Goal: Information Seeking & Learning: Understand process/instructions

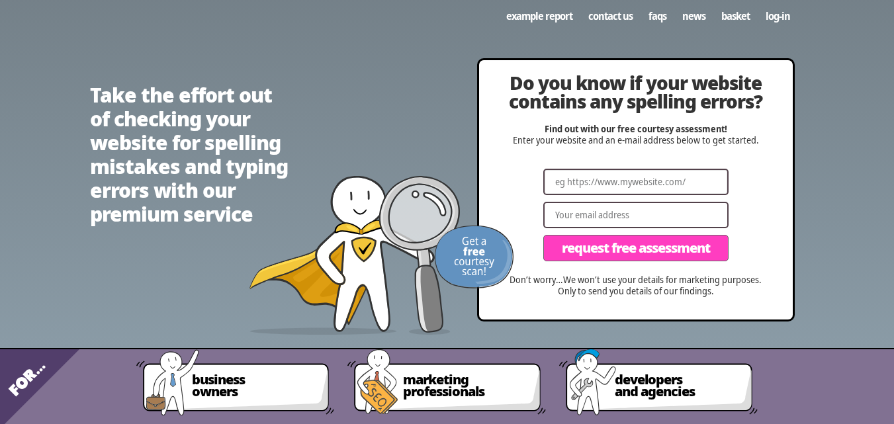
click at [680, 195] on input "Website" at bounding box center [635, 182] width 185 height 26
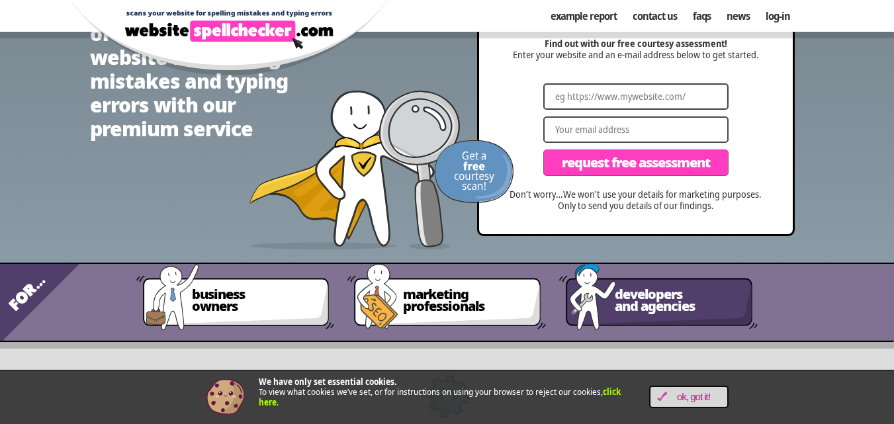
scroll to position [86, 0]
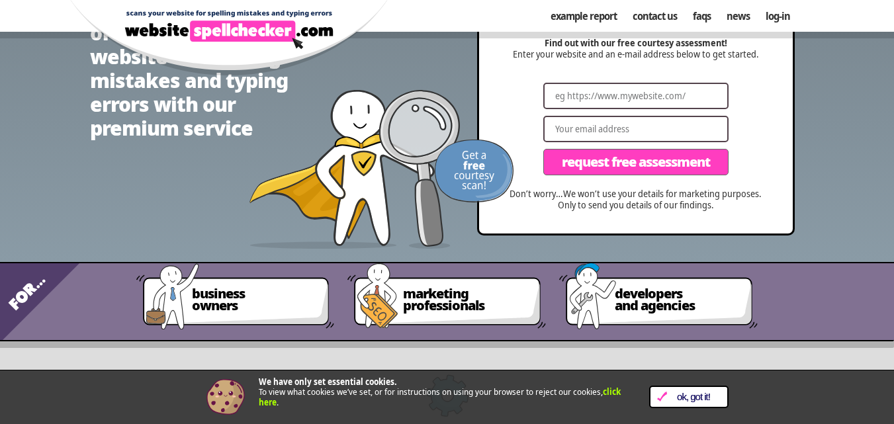
click at [680, 394] on span "OK, Got it!" at bounding box center [694, 397] width 54 height 11
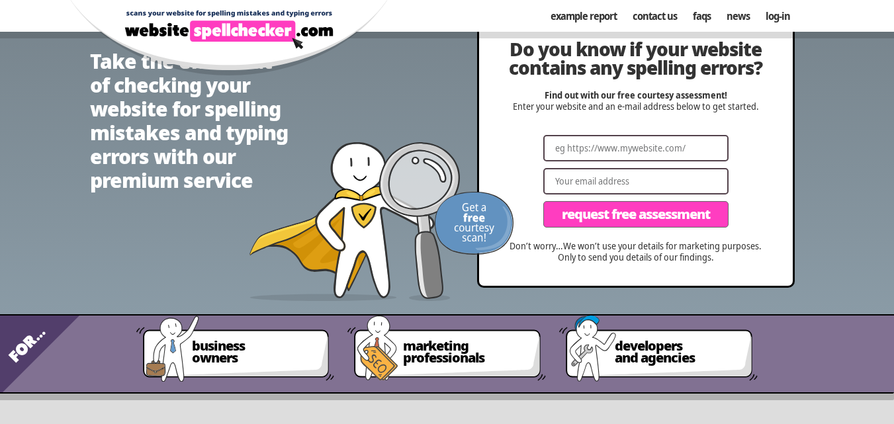
scroll to position [0, 0]
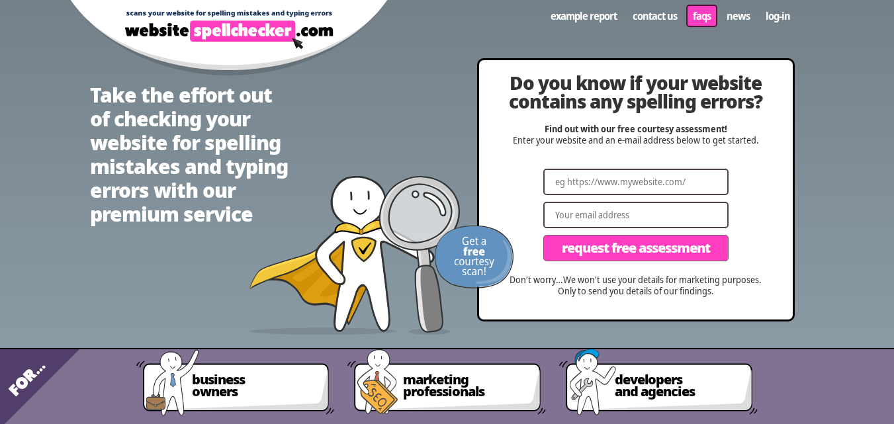
click at [695, 12] on link "FAQs" at bounding box center [702, 15] width 34 height 25
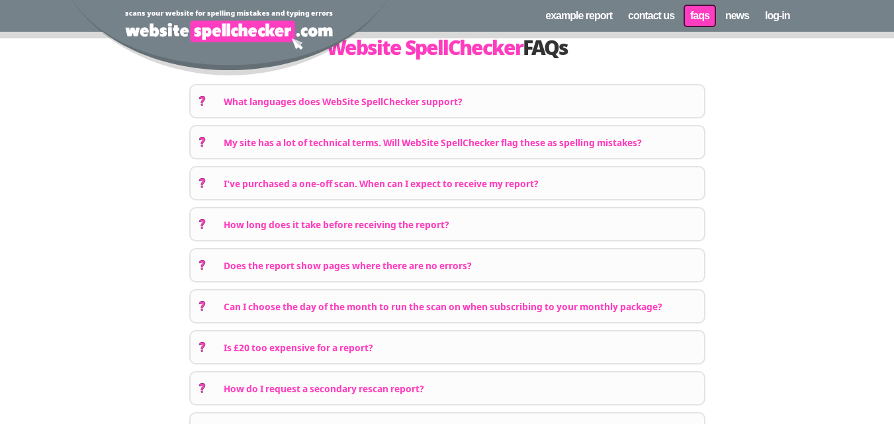
scroll to position [199, 0]
click at [402, 181] on link "I've purchased a one-off scan. When can I expect to receive my report?" at bounding box center [381, 183] width 315 height 12
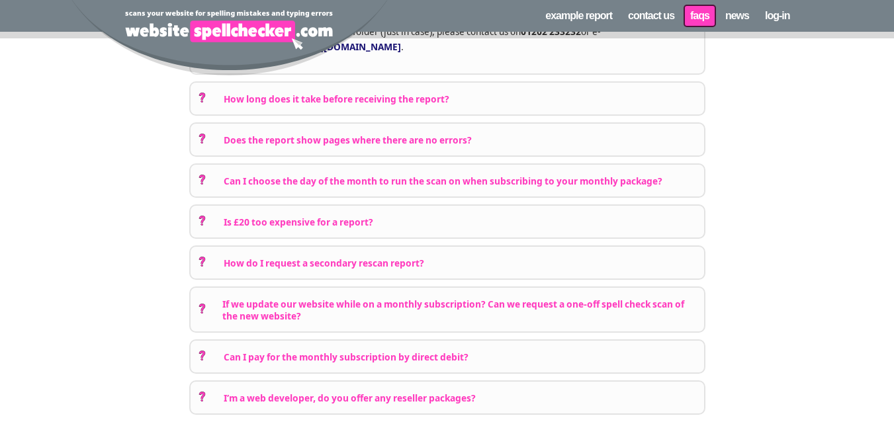
scroll to position [414, 0]
click at [362, 225] on link "Is £20 too expensive for a report?" at bounding box center [299, 221] width 150 height 12
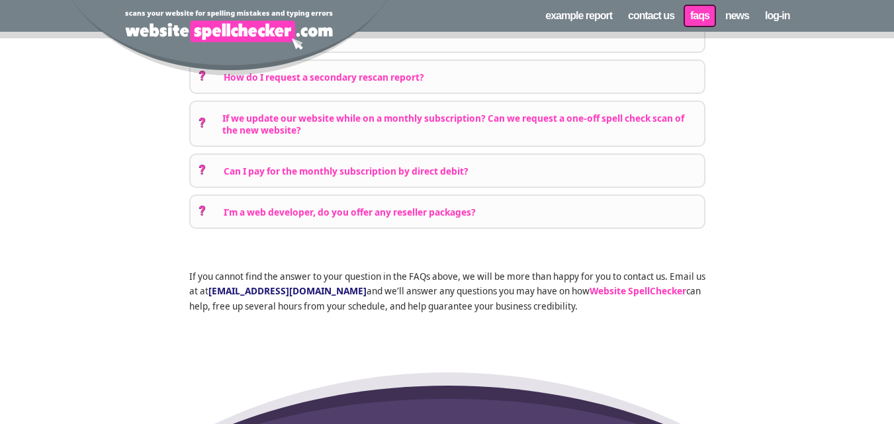
scroll to position [698, 0]
click at [457, 210] on link "I’m a web developer, do you offer any reseller packages?" at bounding box center [350, 211] width 252 height 12
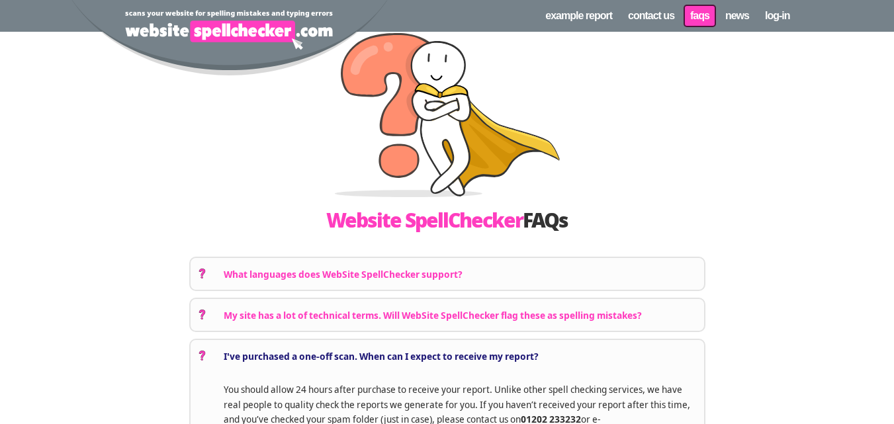
scroll to position [0, 0]
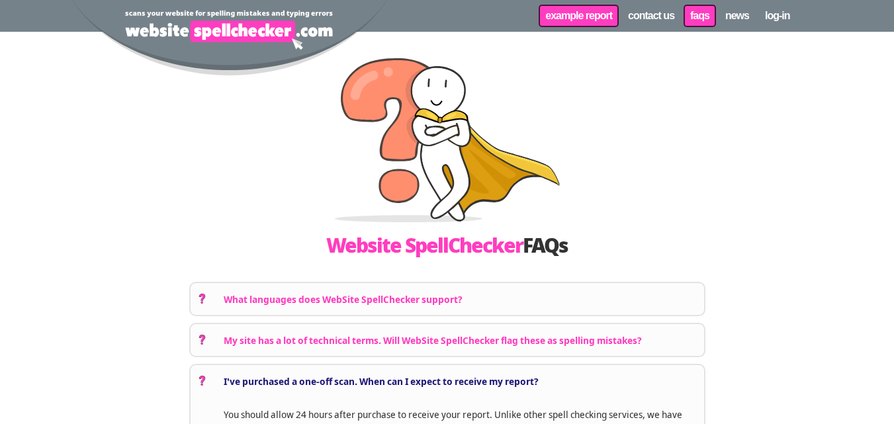
click at [565, 17] on link "Example Report" at bounding box center [578, 15] width 83 height 25
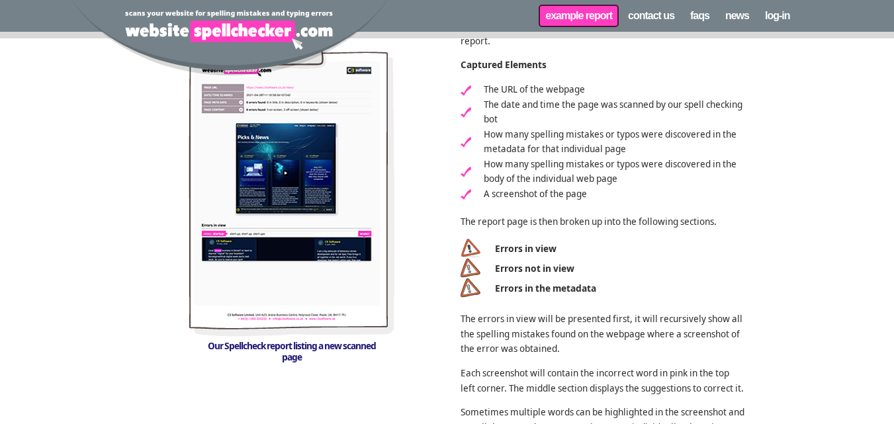
scroll to position [1067, 0]
click at [330, 212] on img at bounding box center [292, 181] width 206 height 312
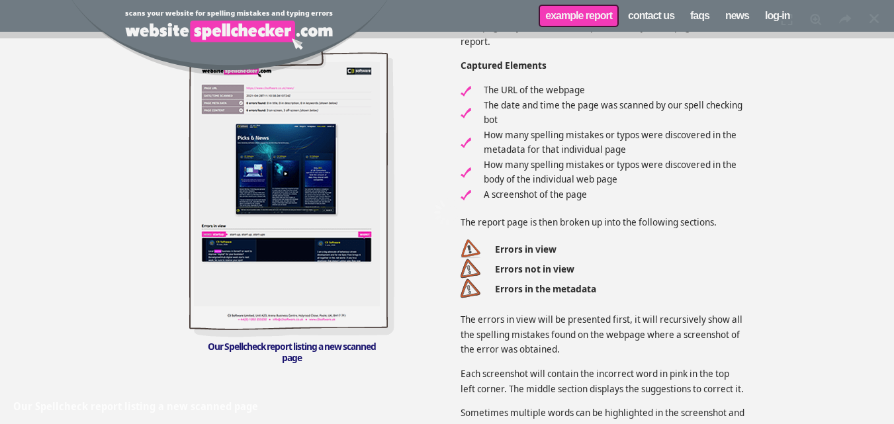
click at [330, 212] on div at bounding box center [446, 212] width 801 height 332
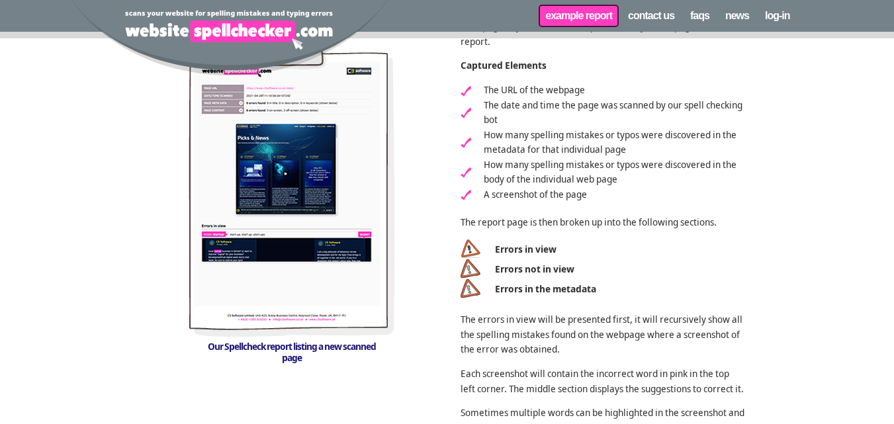
click at [415, 148] on figure "Our Spellcheck report listing a new scanned page" at bounding box center [292, 194] width 298 height 338
click at [335, 174] on img at bounding box center [292, 181] width 206 height 312
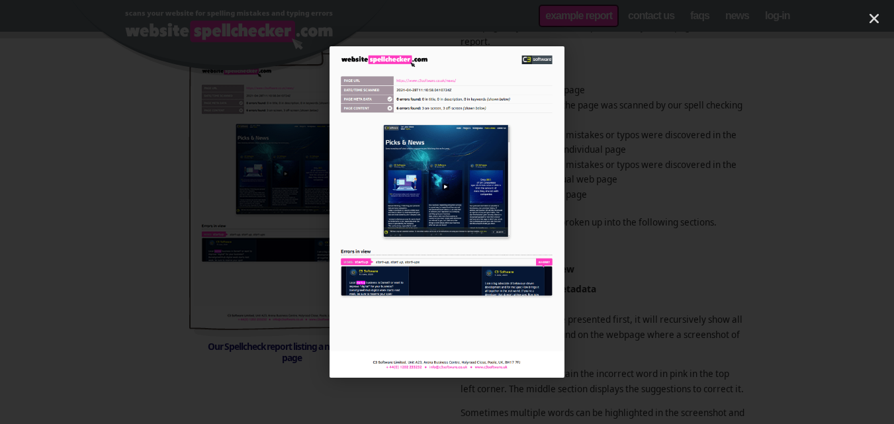
click at [717, 194] on div at bounding box center [446, 212] width 801 height 332
